Goal: Information Seeking & Learning: Learn about a topic

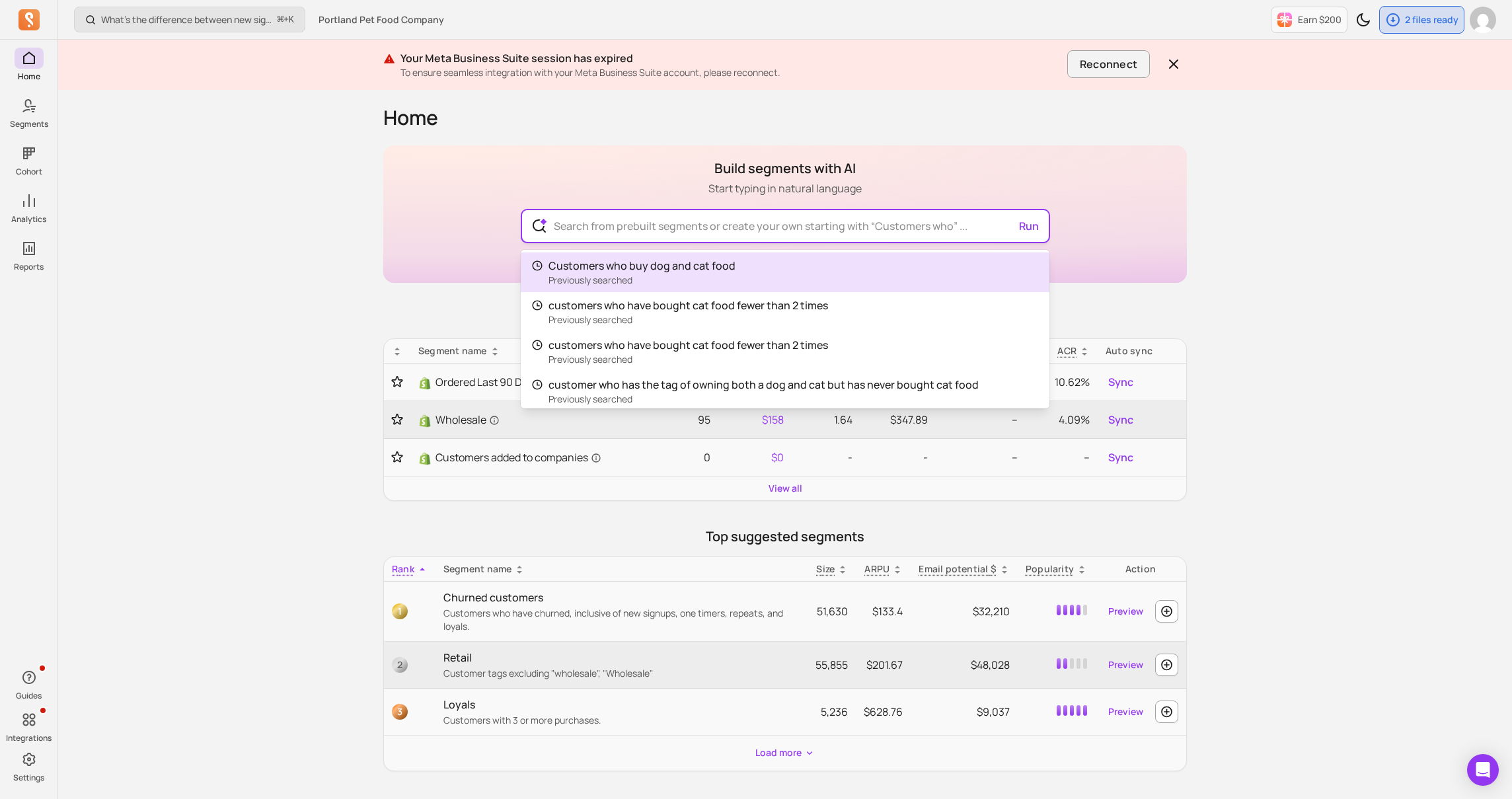
click at [575, 224] on input "text" at bounding box center [785, 226] width 484 height 32
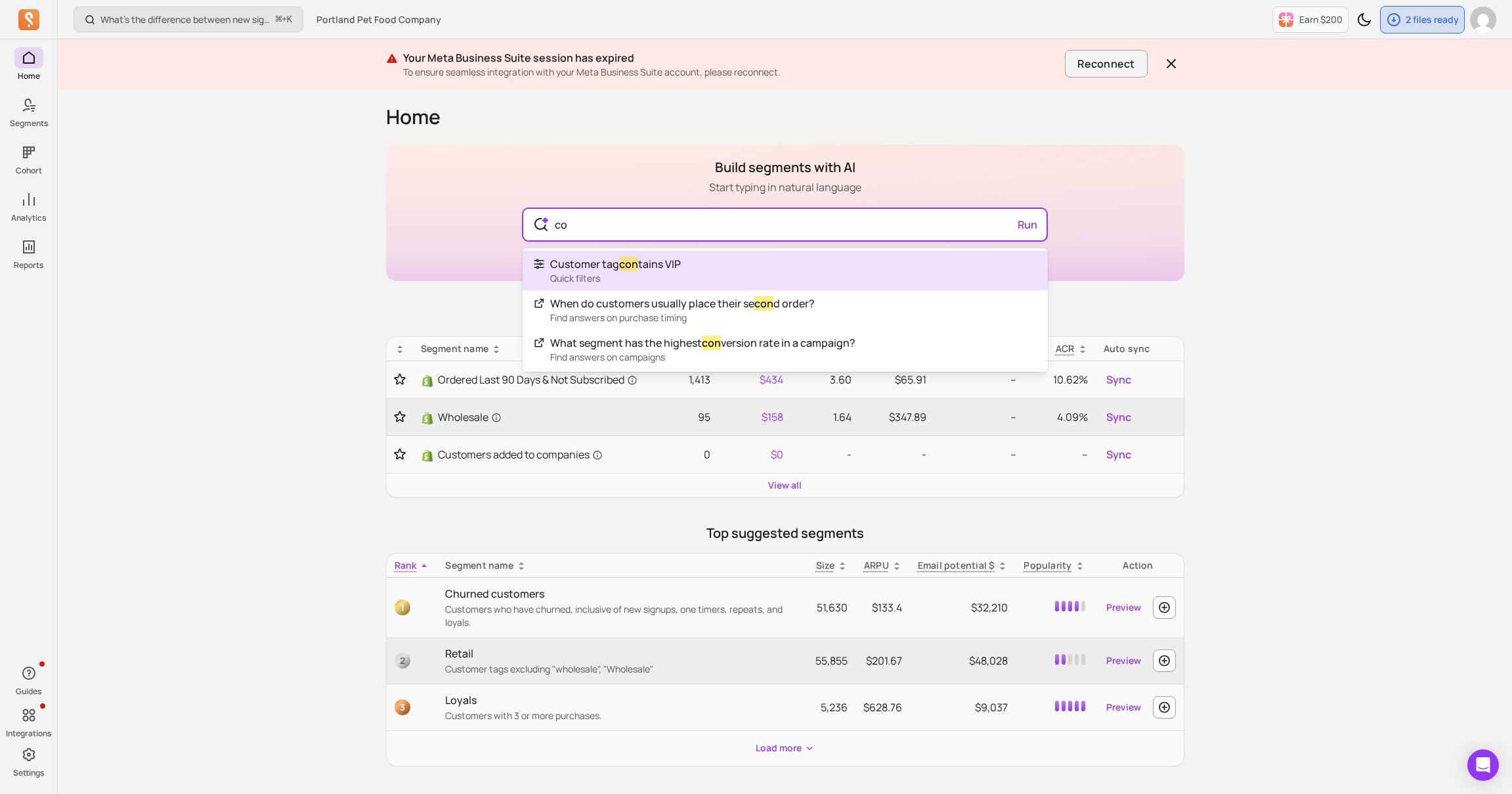
type input "c"
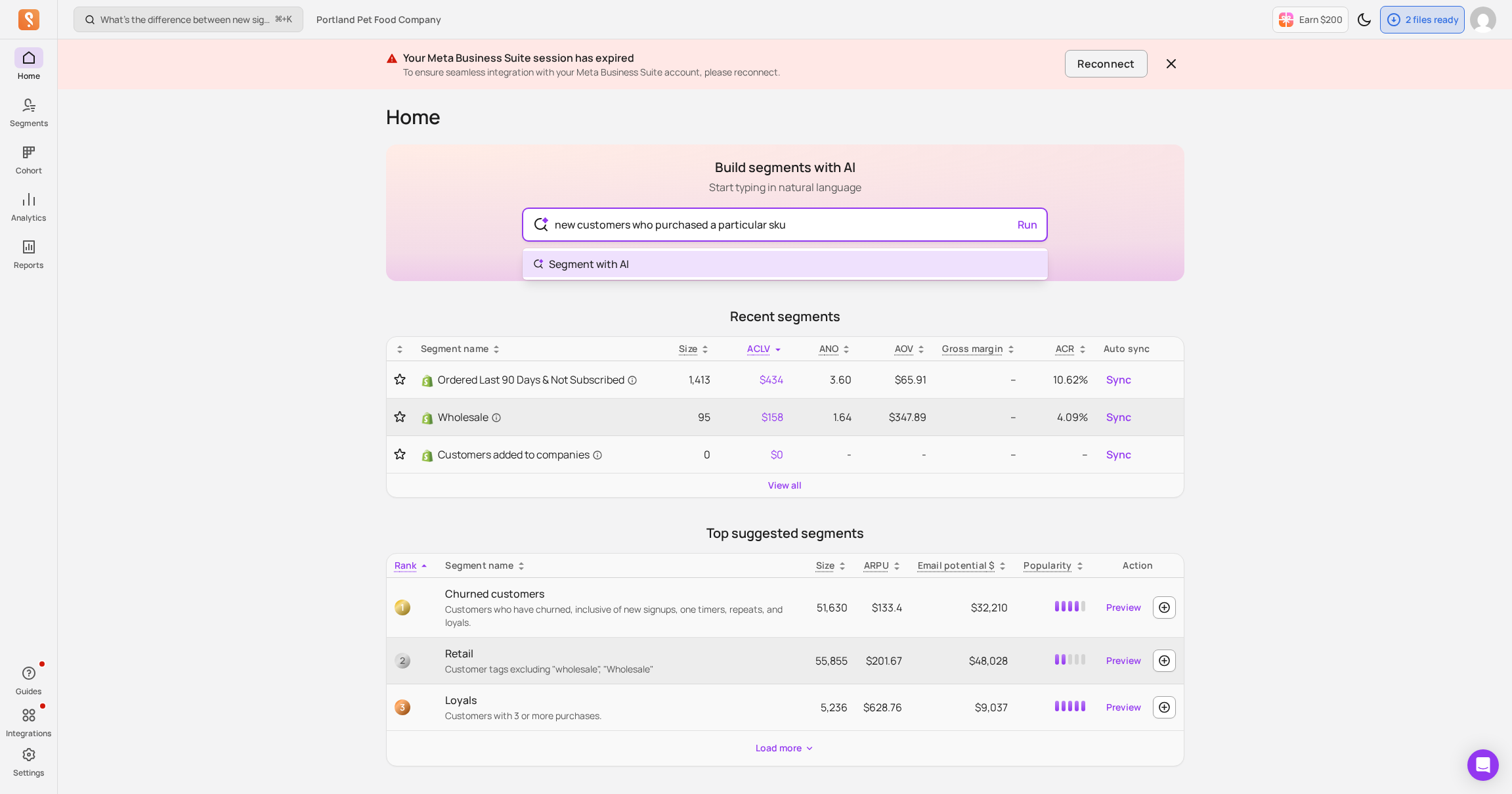
type input "new customers who purchased a particular sku"
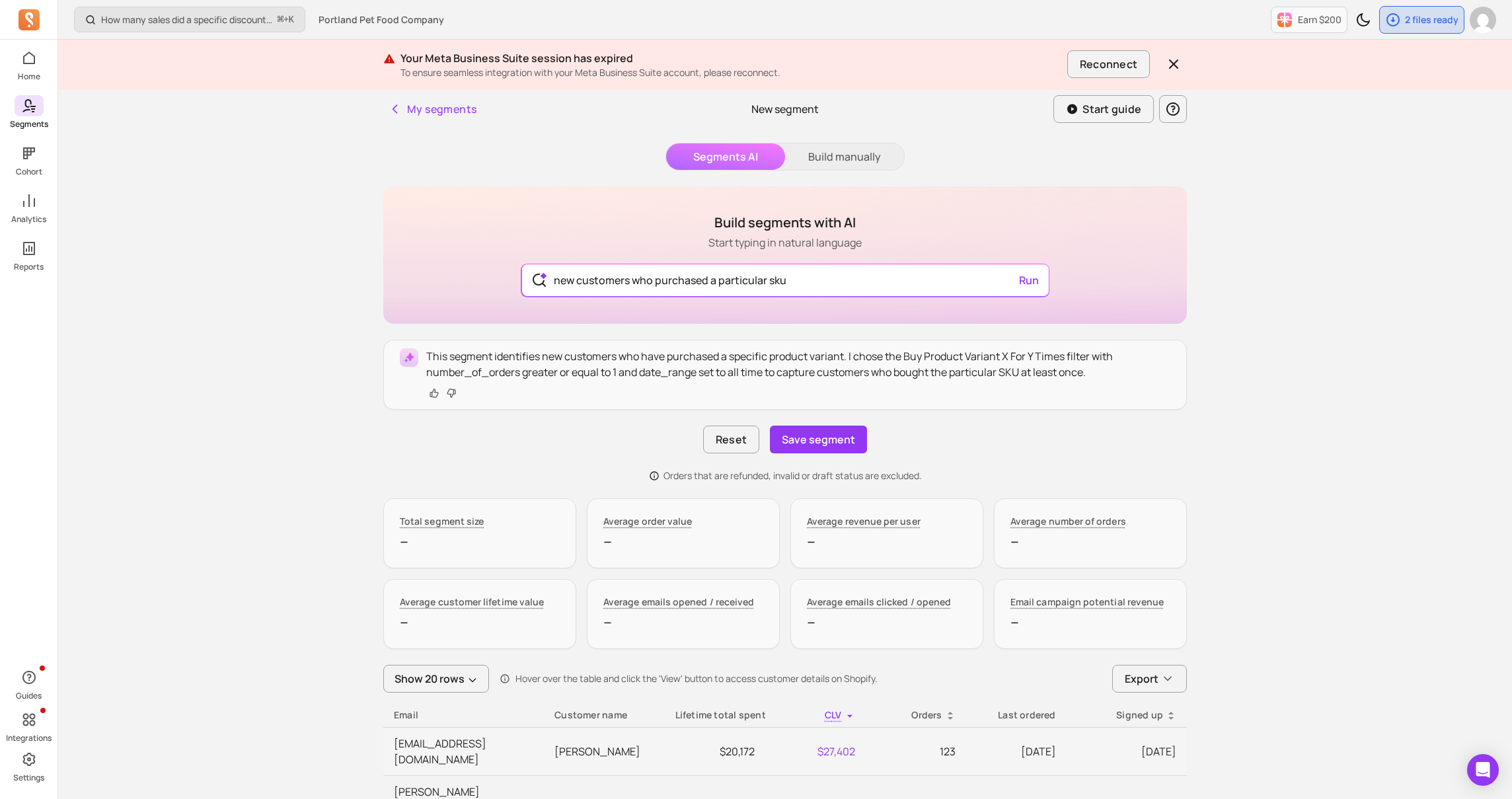
click at [30, 99] on icon at bounding box center [29, 106] width 16 height 16
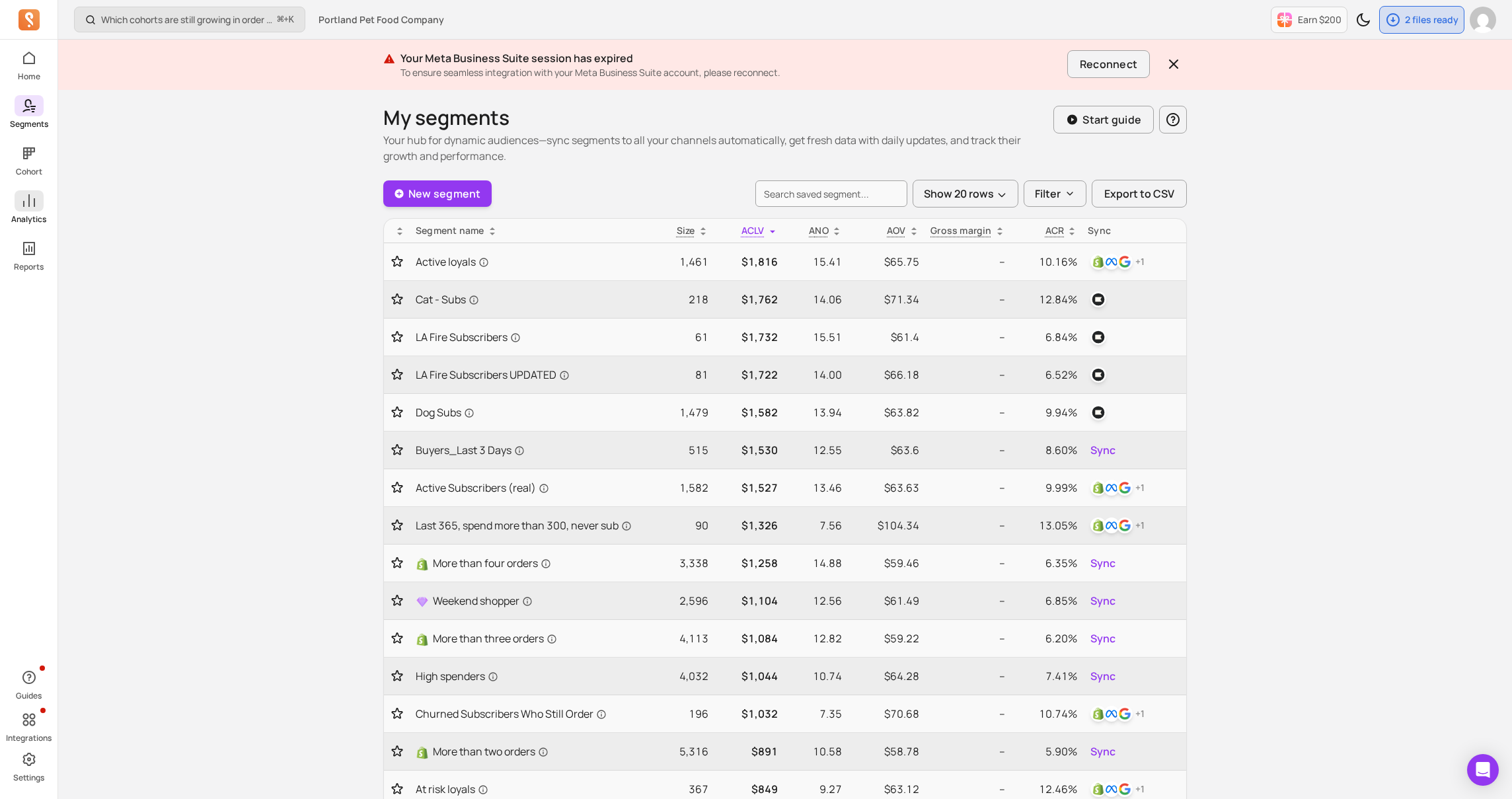
click at [30, 206] on icon at bounding box center [29, 201] width 16 height 16
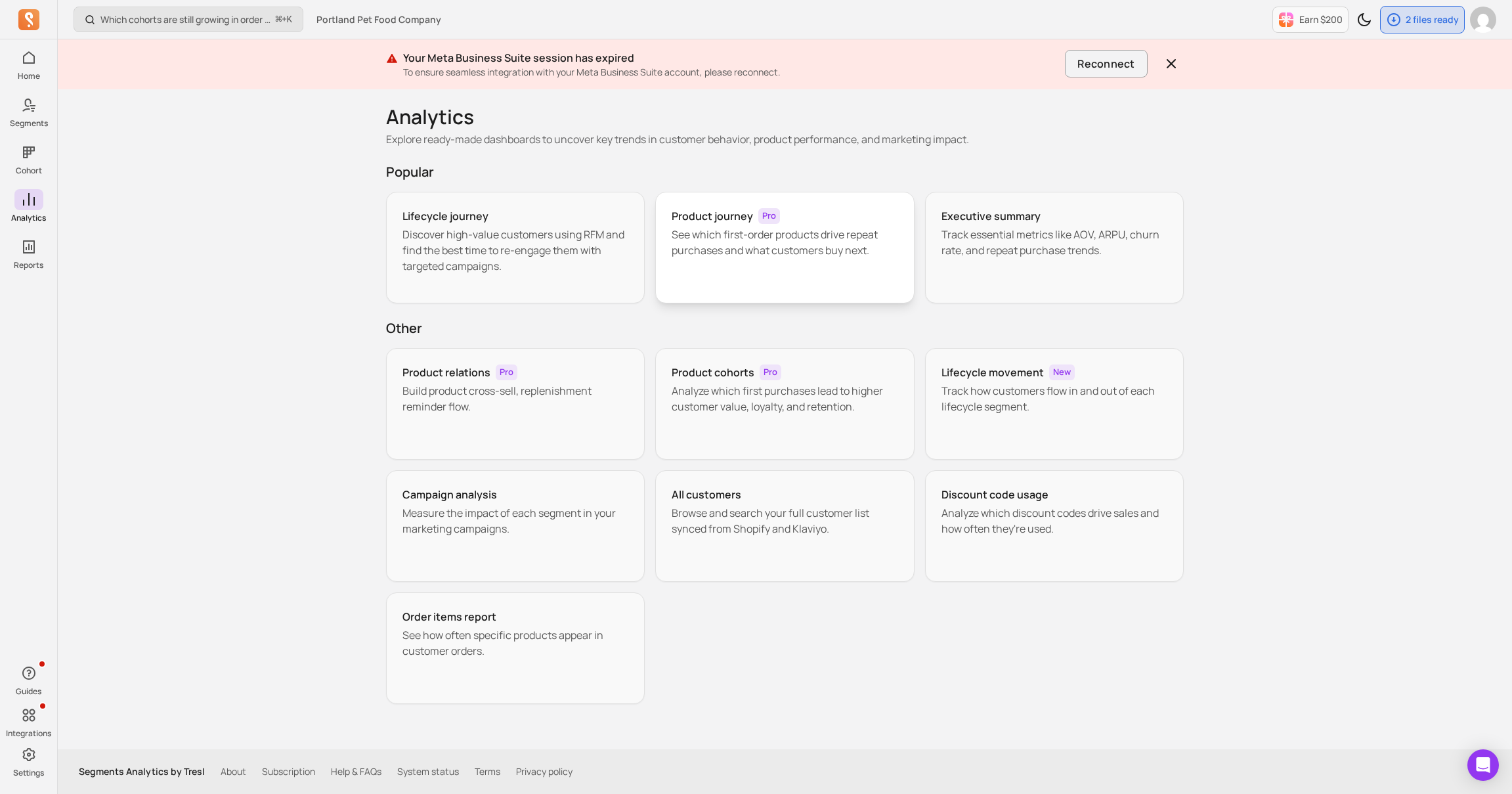
click at [819, 261] on div "Product journey Pro See which first-order products drive repeat purchases and w…" at bounding box center [784, 248] width 260 height 112
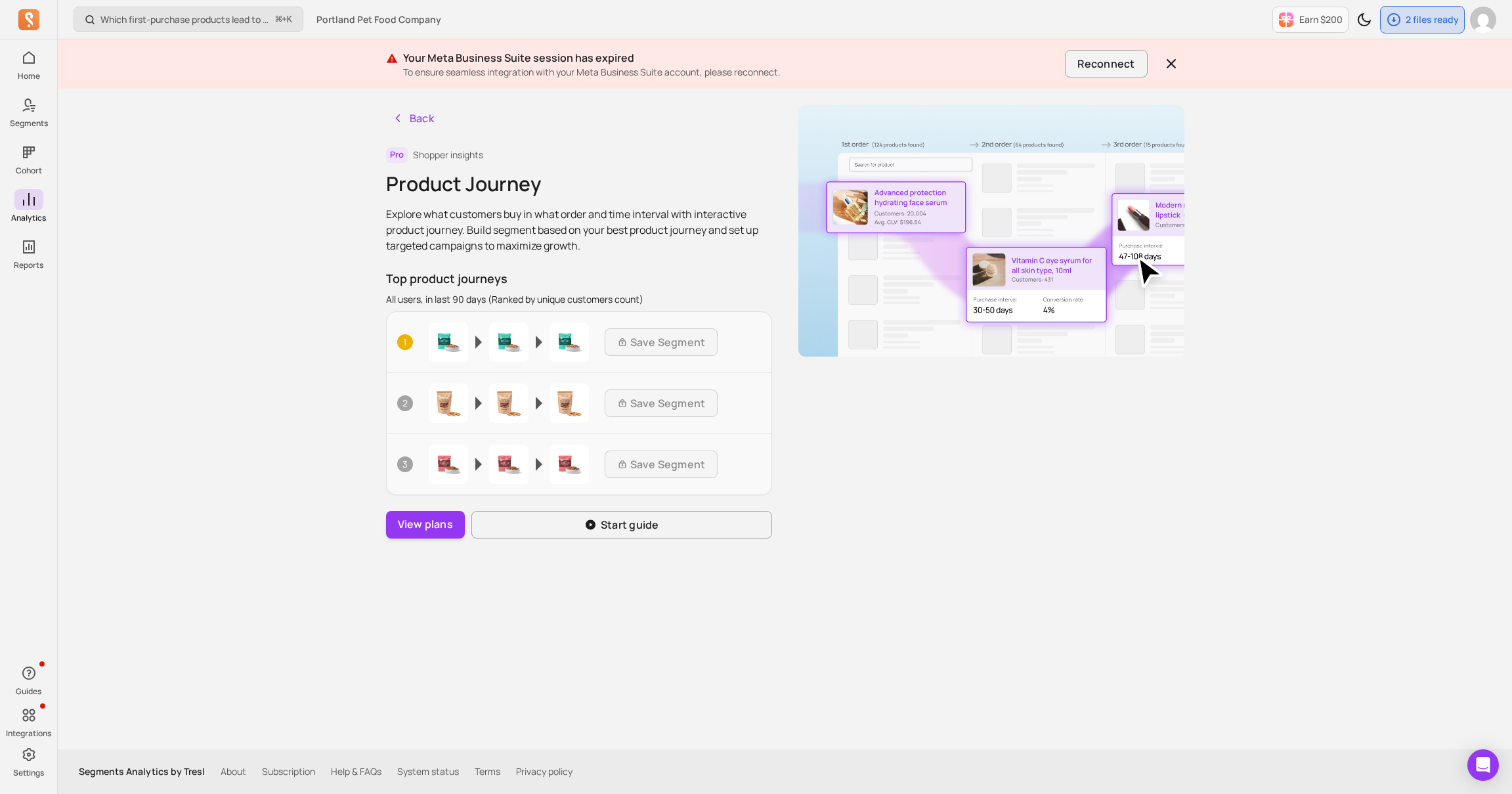
click at [319, 377] on div "Which first-purchase products lead to the highest revenue per customer over tim…" at bounding box center [784, 397] width 1454 height 794
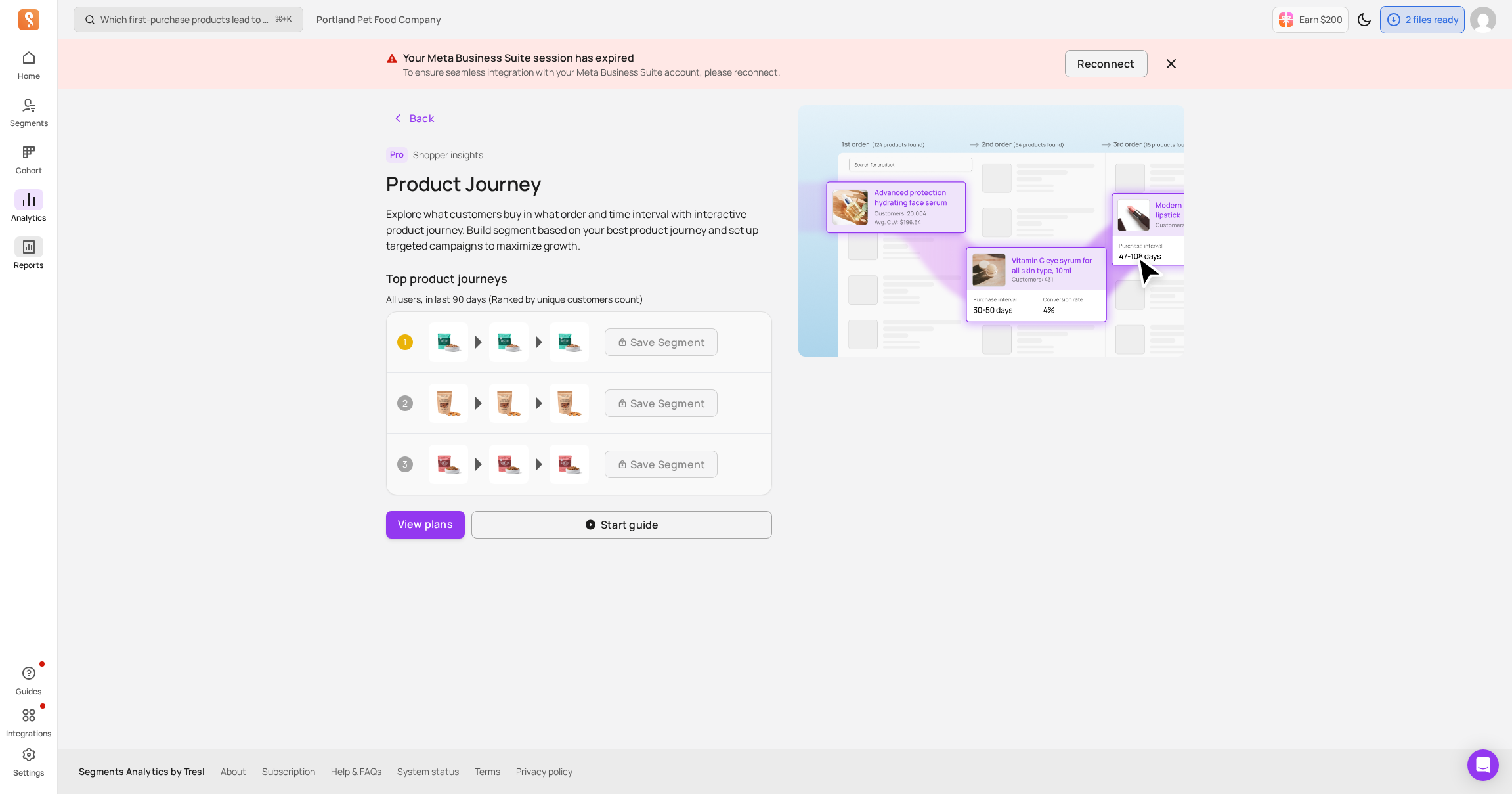
click at [25, 251] on icon at bounding box center [28, 247] width 16 height 16
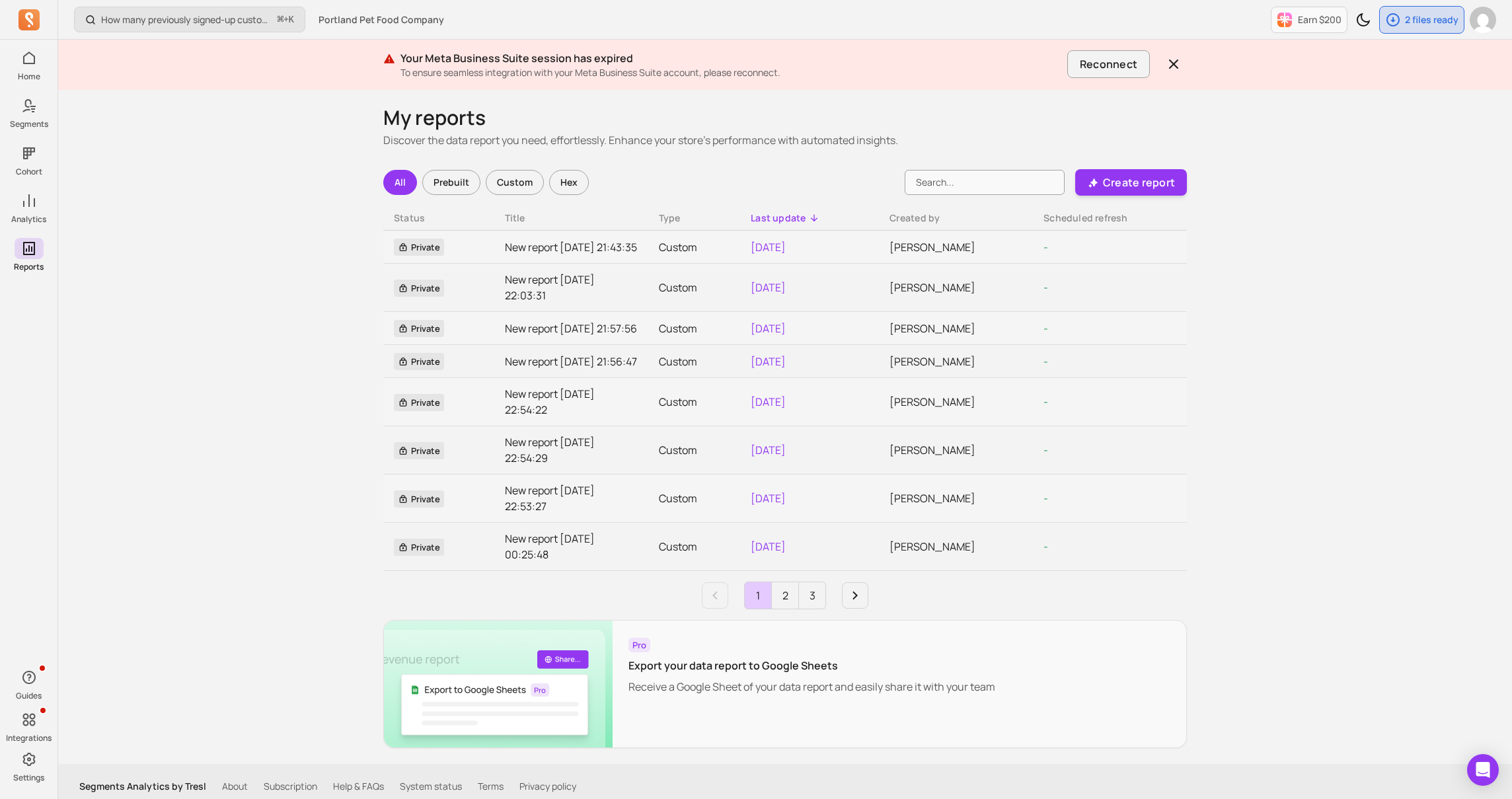
click at [273, 340] on div "How many previously signed-up customers placed their first order this period? ⌘…" at bounding box center [784, 404] width 1453 height 809
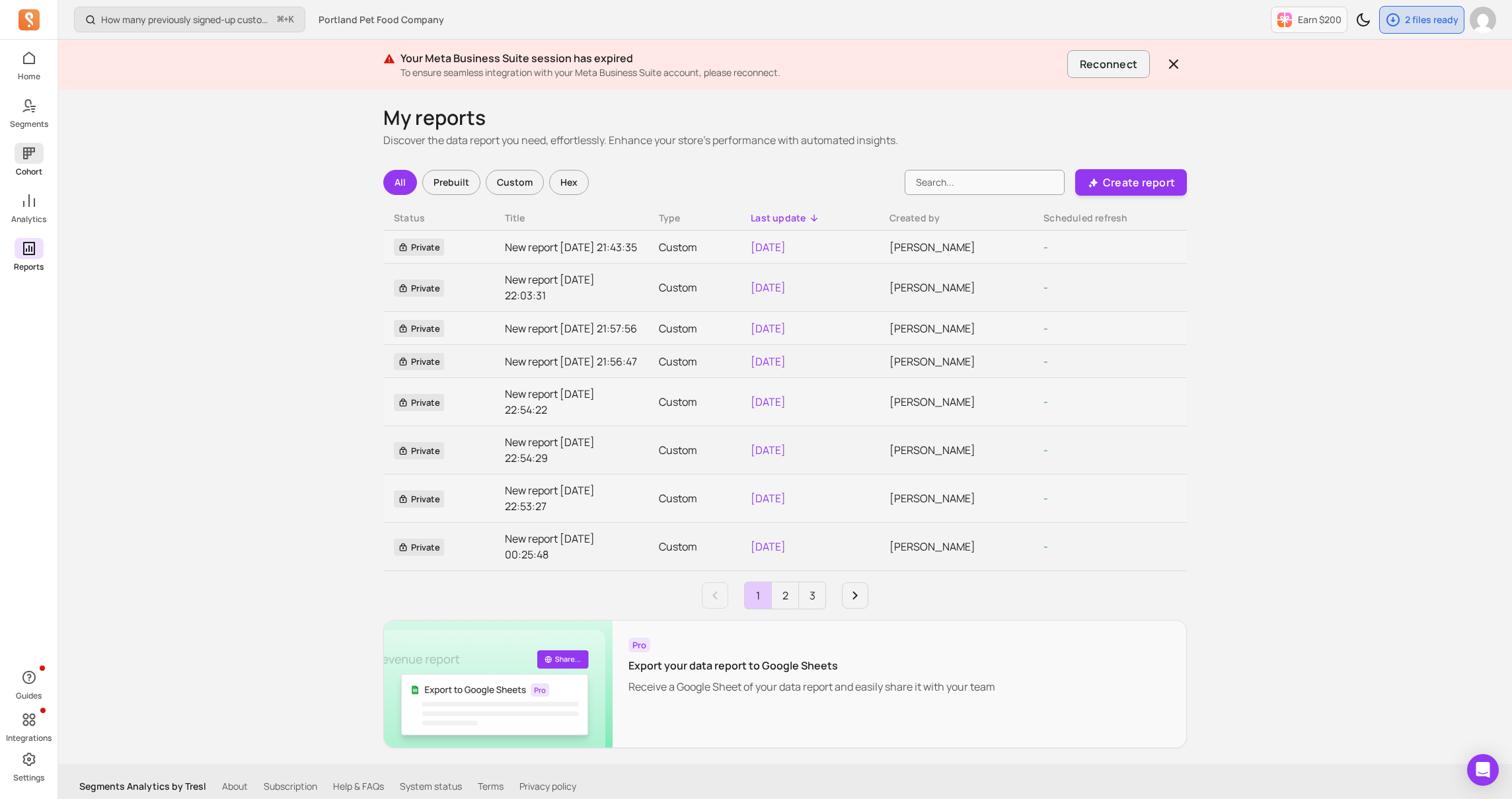
click at [15, 160] on span at bounding box center [29, 153] width 29 height 21
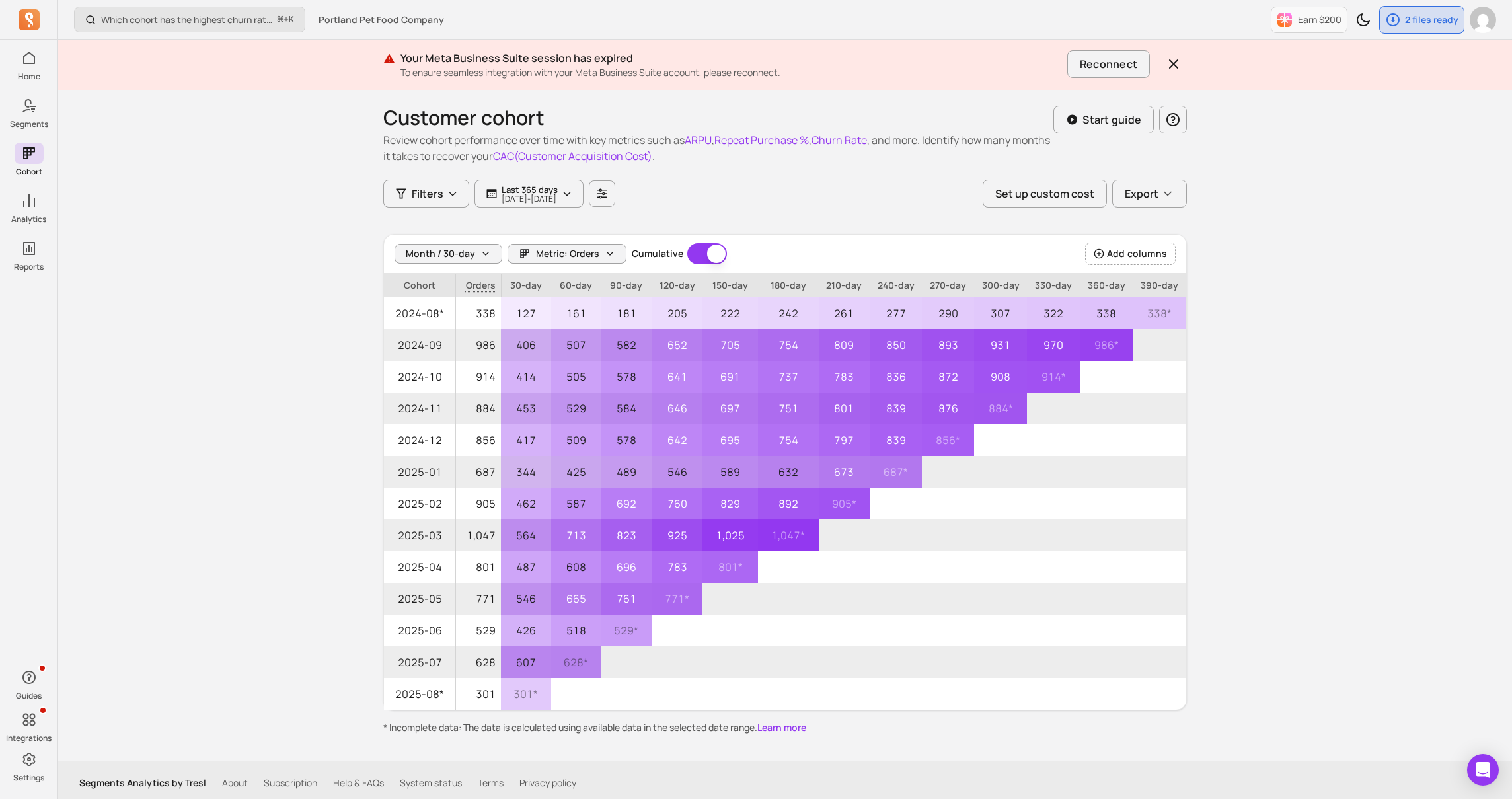
click at [212, 475] on div "Which cohort has the highest churn rate? ⌘ + K Portland Pet Food Company Earn $…" at bounding box center [784, 403] width 1453 height 806
click at [221, 477] on div "Which cohort has the highest churn rate? ⌘ + K Portland Pet Food Company Earn $…" at bounding box center [784, 403] width 1453 height 806
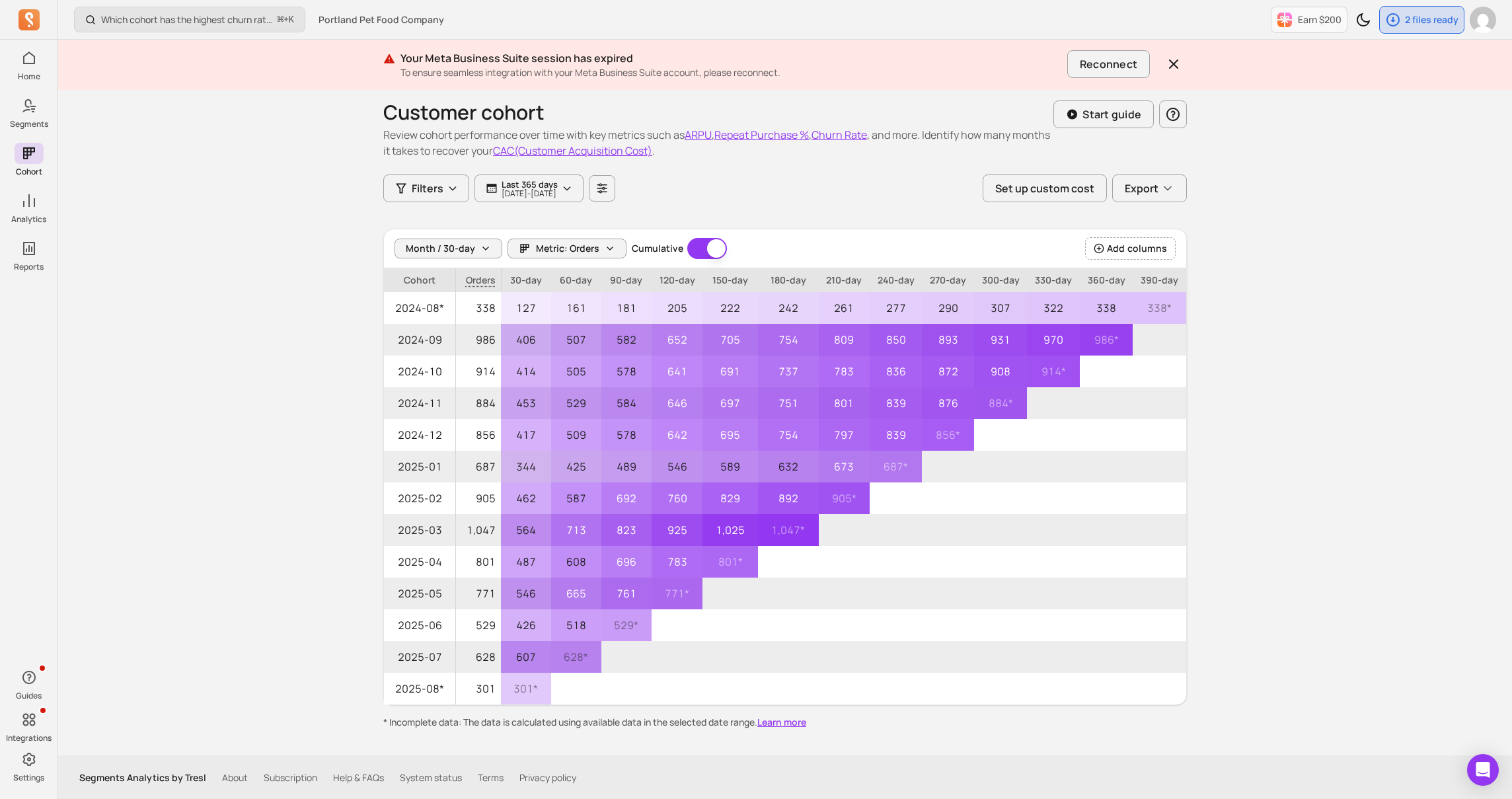
scroll to position [7, 0]
click at [292, 411] on div "Which cohort has the highest churn rate? ⌘ + K Portland Pet Food Company Earn $…" at bounding box center [784, 396] width 1453 height 806
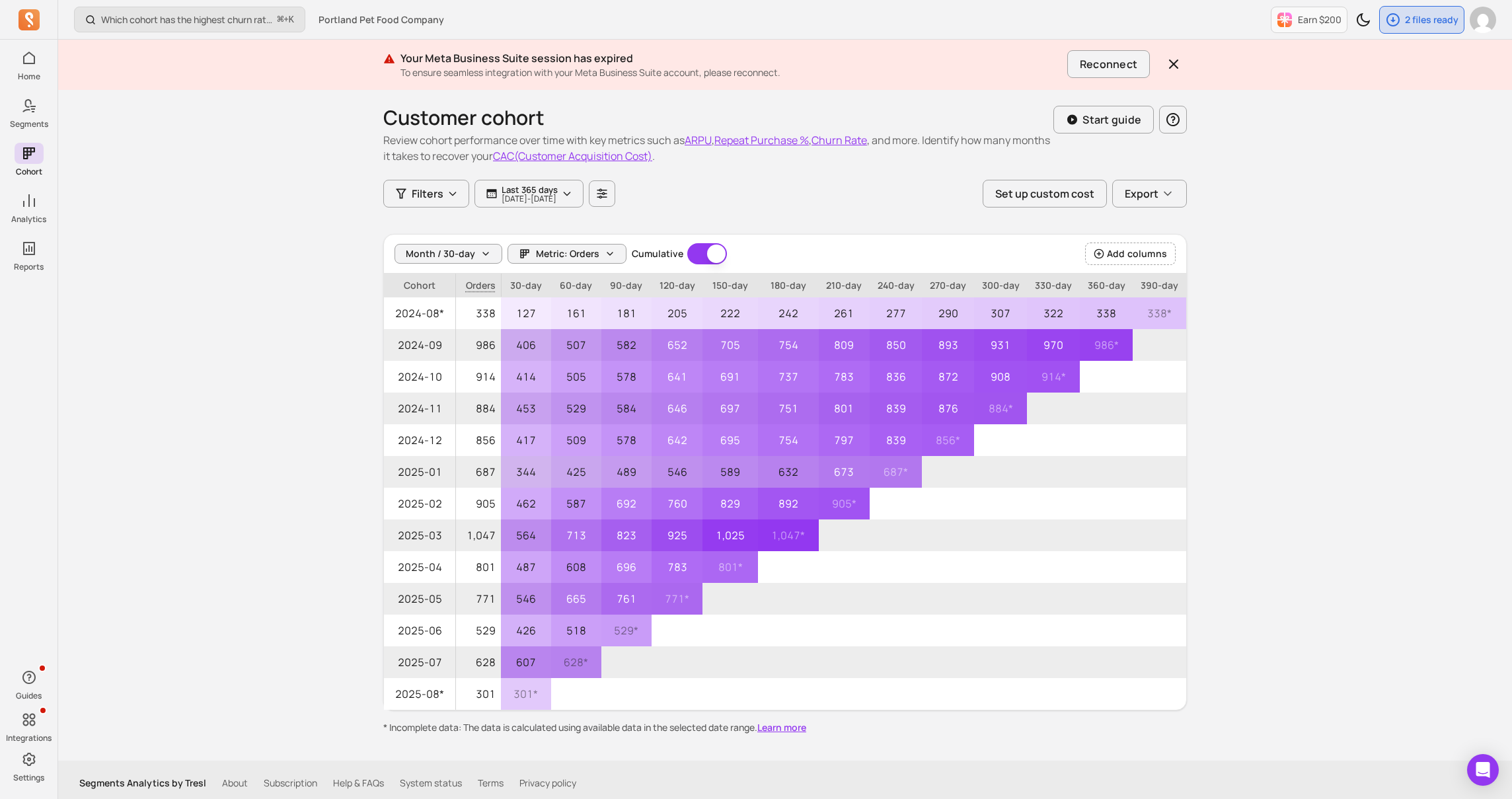
click at [322, 370] on div "Which cohort has the highest churn rate? ⌘ + K Portland Pet Food Company Earn $…" at bounding box center [784, 403] width 1453 height 806
click at [331, 450] on div "Which cohort has the highest churn rate? ⌘ + K Portland Pet Food Company Earn $…" at bounding box center [784, 403] width 1453 height 806
click at [333, 464] on div "Which cohort has the highest churn rate? ⌘ + K Portland Pet Food Company Earn $…" at bounding box center [784, 403] width 1453 height 806
click at [340, 273] on div "Which cohort has the highest churn rate? ⌘ + K Portland Pet Food Company Earn $…" at bounding box center [784, 403] width 1453 height 806
click at [342, 248] on div "Which cohort has the highest churn rate? ⌘ + K Portland Pet Food Company Earn $…" at bounding box center [784, 403] width 1453 height 806
